Goal: Use online tool/utility: Utilize a website feature to perform a specific function

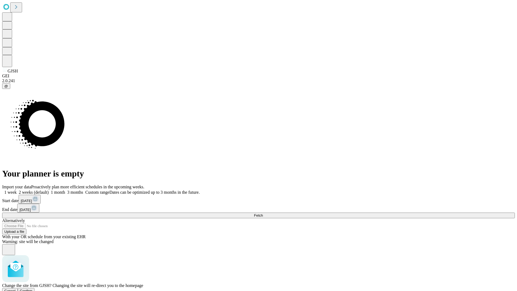
click at [33, 289] on span "Confirm" at bounding box center [26, 291] width 13 height 4
click at [65, 190] on label "1 month" at bounding box center [57, 192] width 16 height 5
click at [263, 213] on span "Fetch" at bounding box center [258, 215] width 9 height 4
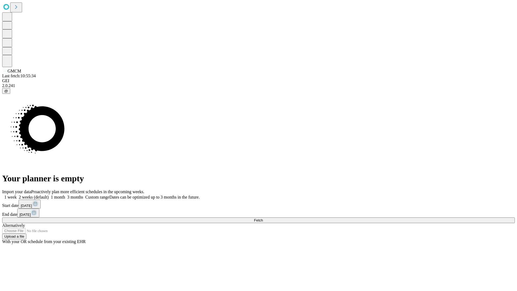
click at [65, 195] on label "1 month" at bounding box center [57, 197] width 16 height 5
click at [263, 218] on span "Fetch" at bounding box center [258, 220] width 9 height 4
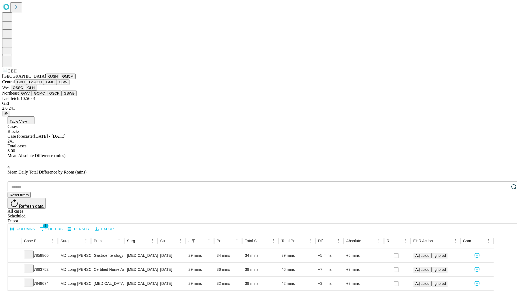
click at [42, 85] on button "GSACH" at bounding box center [35, 82] width 17 height 6
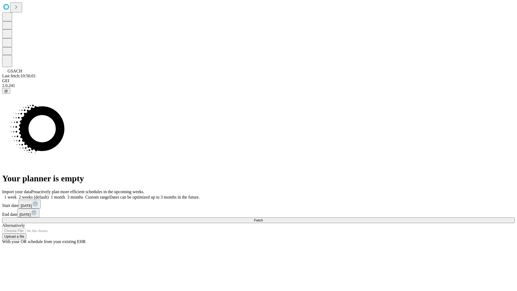
click at [65, 195] on label "1 month" at bounding box center [57, 197] width 16 height 5
click at [263, 218] on span "Fetch" at bounding box center [258, 220] width 9 height 4
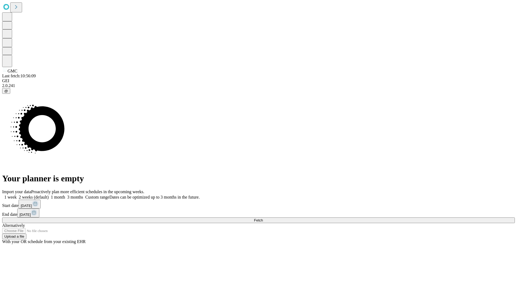
click at [263, 218] on span "Fetch" at bounding box center [258, 220] width 9 height 4
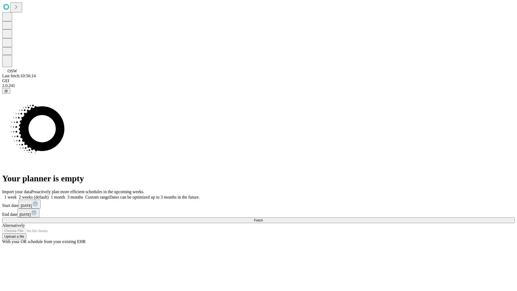
click at [65, 195] on label "1 month" at bounding box center [57, 197] width 16 height 5
click at [263, 218] on span "Fetch" at bounding box center [258, 220] width 9 height 4
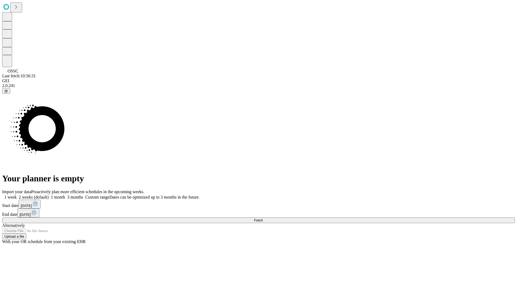
click at [65, 195] on label "1 month" at bounding box center [57, 197] width 16 height 5
click at [263, 218] on span "Fetch" at bounding box center [258, 220] width 9 height 4
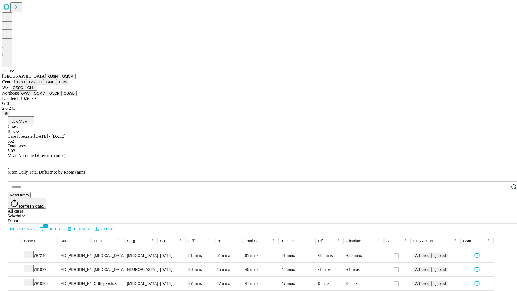
click at [37, 90] on button "GLH" at bounding box center [31, 88] width 12 height 6
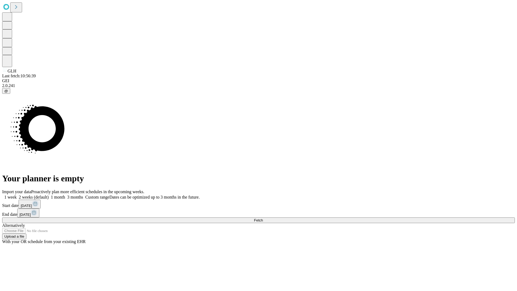
click at [65, 195] on label "1 month" at bounding box center [57, 197] width 16 height 5
click at [263, 218] on span "Fetch" at bounding box center [258, 220] width 9 height 4
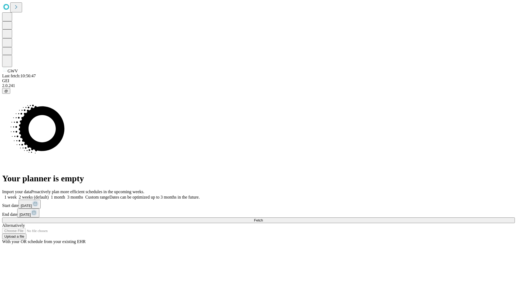
click at [263, 218] on span "Fetch" at bounding box center [258, 220] width 9 height 4
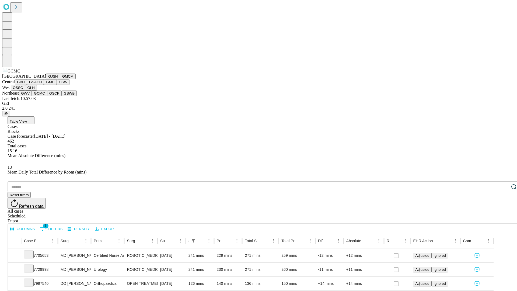
click at [47, 96] on button "OSCP" at bounding box center [54, 93] width 15 height 6
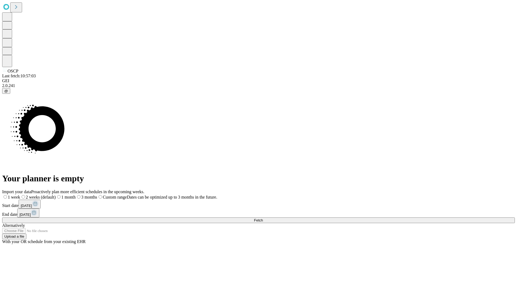
click at [76, 195] on label "1 month" at bounding box center [66, 197] width 20 height 5
click at [263, 218] on span "Fetch" at bounding box center [258, 220] width 9 height 4
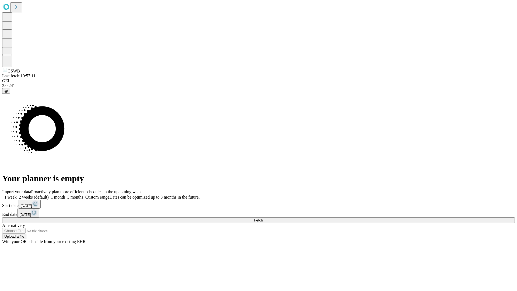
click at [65, 195] on label "1 month" at bounding box center [57, 197] width 16 height 5
click at [263, 218] on span "Fetch" at bounding box center [258, 220] width 9 height 4
